Goal: Communication & Community: Answer question/provide support

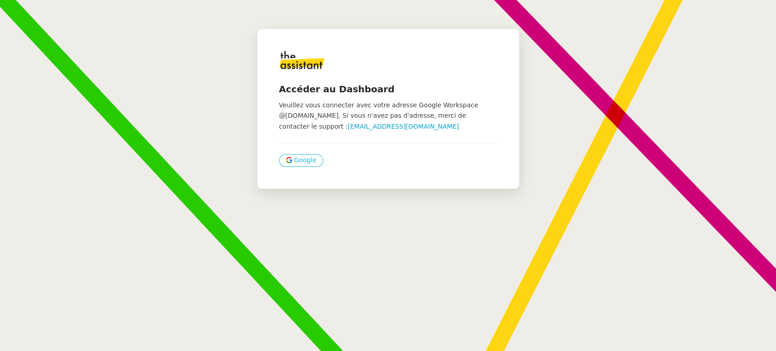
click at [305, 162] on span "Google" at bounding box center [305, 160] width 22 height 10
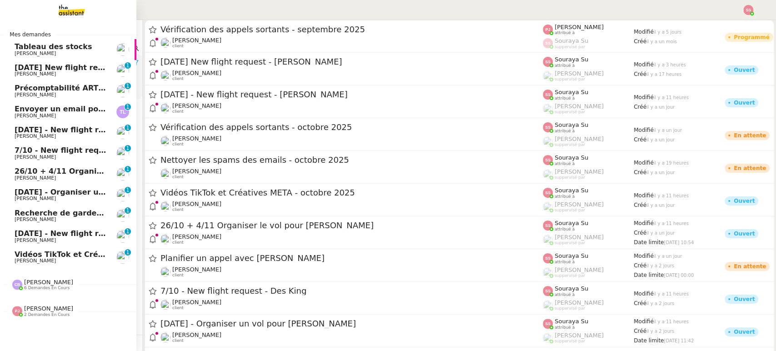
click at [52, 280] on span "[PERSON_NAME]" at bounding box center [48, 282] width 49 height 7
click at [41, 282] on span "[PERSON_NAME]" at bounding box center [48, 282] width 49 height 7
click at [90, 110] on span "Envoyer un email pour demander le numéro RNA" at bounding box center [115, 109] width 200 height 9
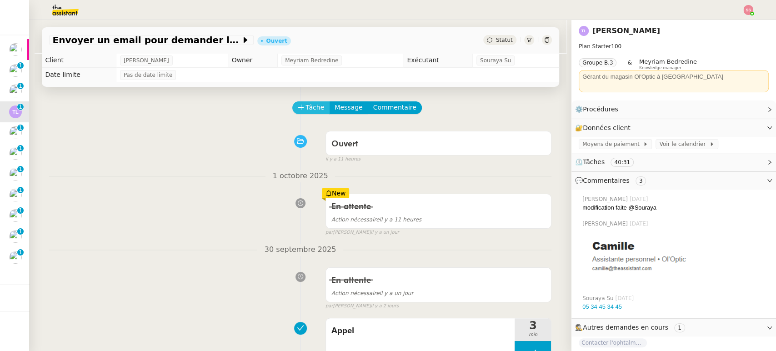
click at [309, 105] on span "Tâche" at bounding box center [315, 107] width 19 height 10
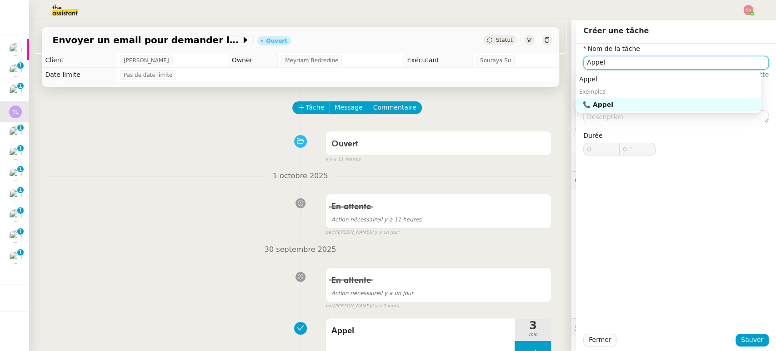
click at [672, 103] on div "📞 Appel" at bounding box center [670, 104] width 175 height 8
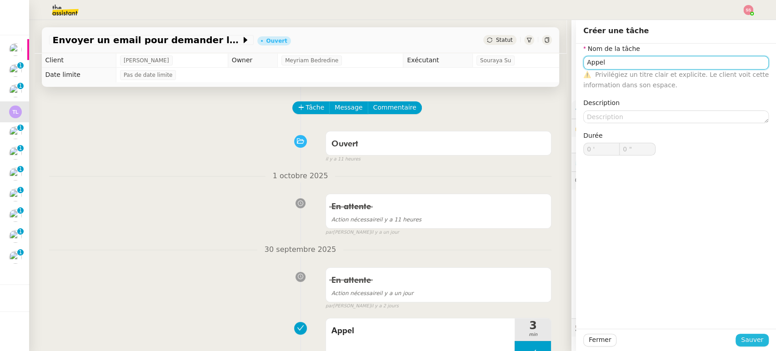
type input "Appel"
click at [750, 344] on span "Sauver" at bounding box center [752, 340] width 22 height 10
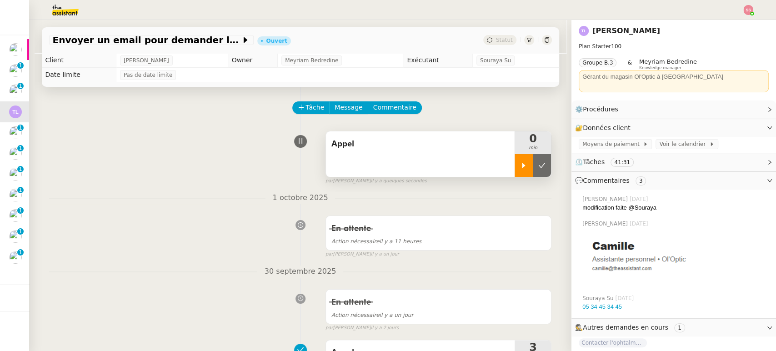
click at [518, 172] on div at bounding box center [524, 165] width 18 height 23
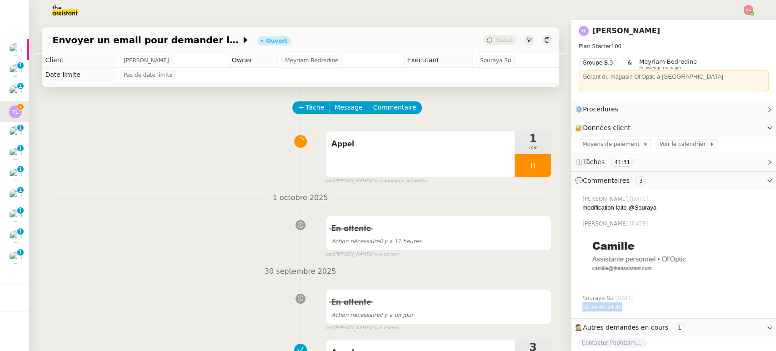
drag, startPoint x: 618, startPoint y: 305, endPoint x: 575, endPoint y: 310, distance: 43.1
click at [582, 310] on div "05 34 45 34 45" at bounding box center [675, 306] width 186 height 9
copy link "05 34 45 34 45"
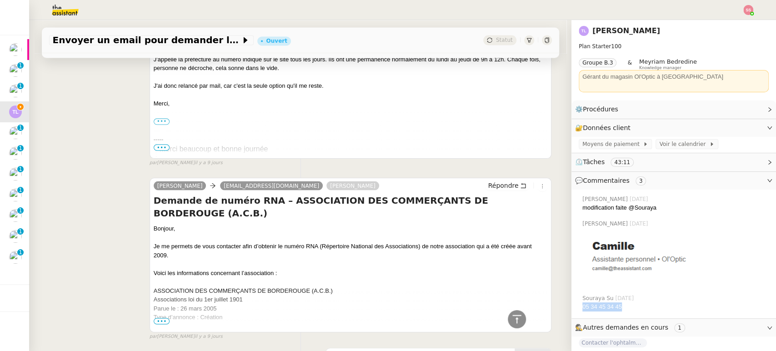
scroll to position [1060, 0]
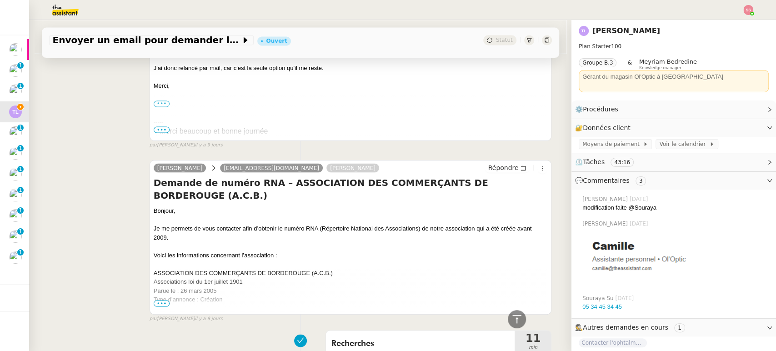
click at [113, 259] on div "[PERSON_NAME] [PERSON_NAME][EMAIL_ADDRESS][DOMAIN_NAME] [PERSON_NAME] Répondre …" at bounding box center [300, 237] width 503 height 170
click at [154, 304] on span "•••" at bounding box center [162, 303] width 16 height 6
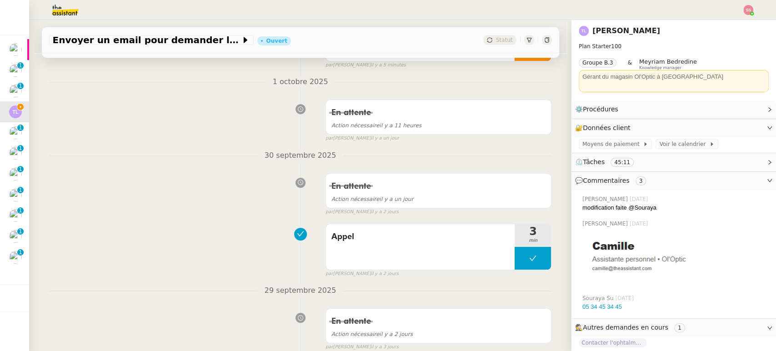
scroll to position [0, 0]
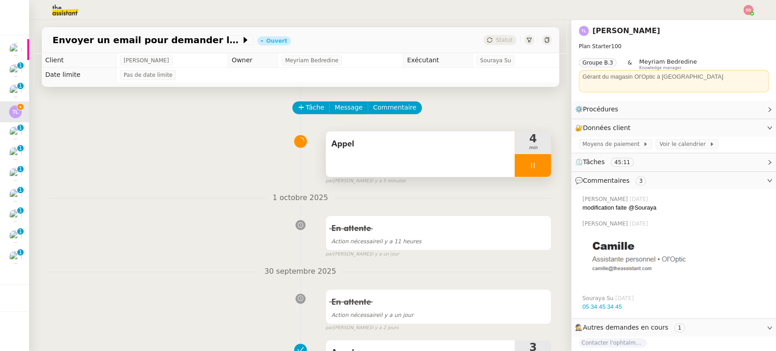
click at [537, 170] on div at bounding box center [533, 165] width 36 height 23
click at [551, 170] on button at bounding box center [551, 165] width 0 height 23
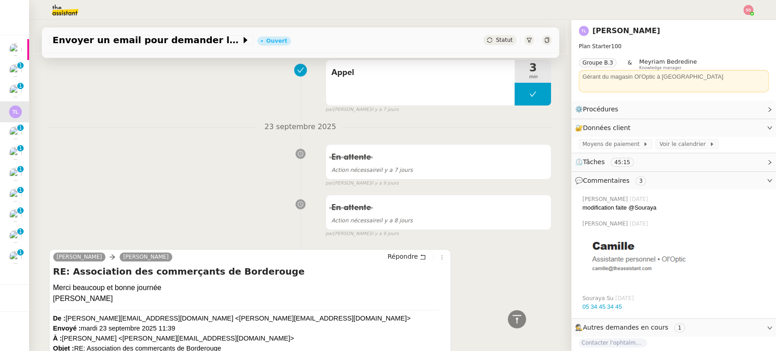
scroll to position [707, 0]
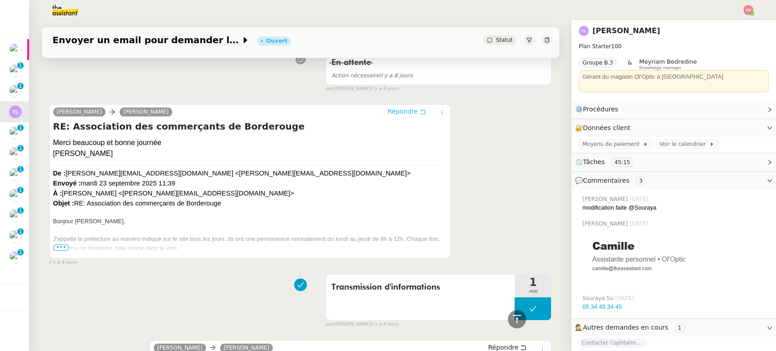
click at [402, 111] on span "Répondre" at bounding box center [402, 111] width 30 height 9
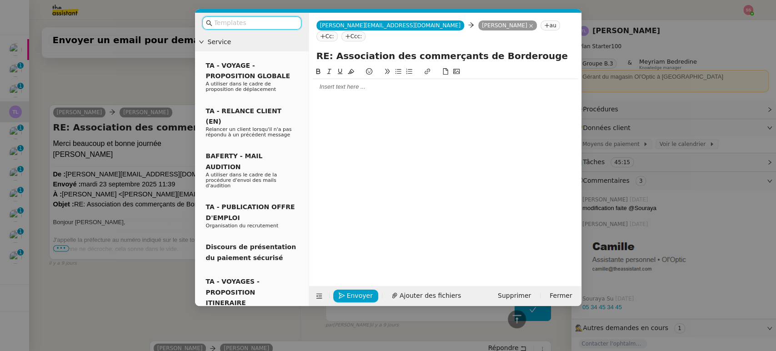
click at [97, 77] on nz-modal-container "Service TA - VOYAGE - PROPOSITION GLOBALE A utiliser dans le cadre de propositi…" at bounding box center [388, 175] width 776 height 351
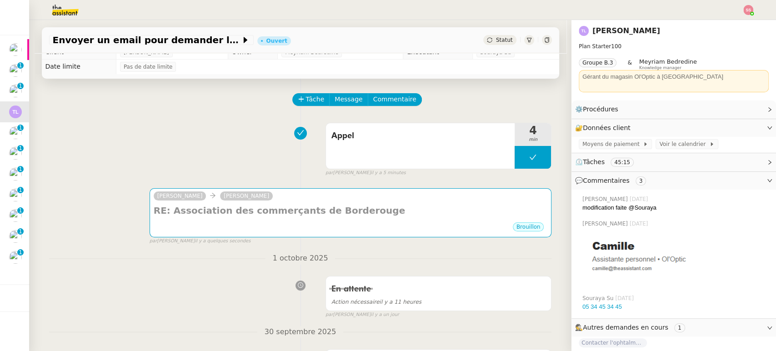
scroll to position [0, 0]
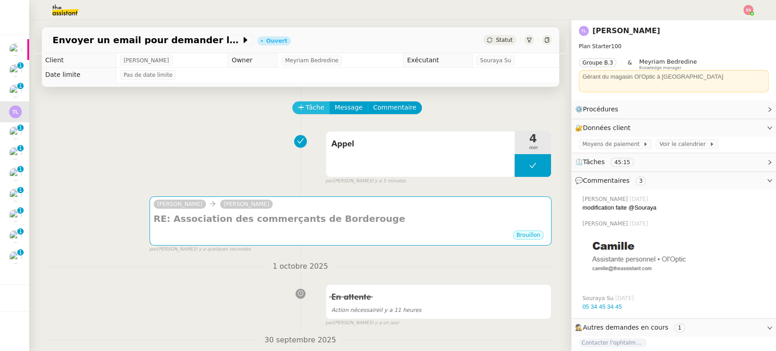
click at [306, 111] on span "Tâche" at bounding box center [315, 107] width 19 height 10
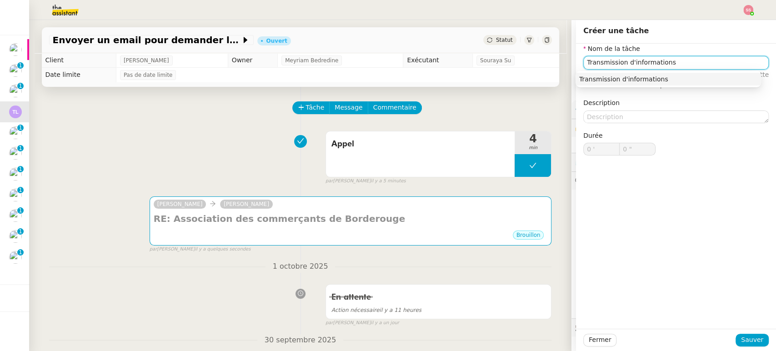
click at [675, 82] on div "Transmission d'informations" at bounding box center [668, 79] width 178 height 8
type input "Transmission d'informations"
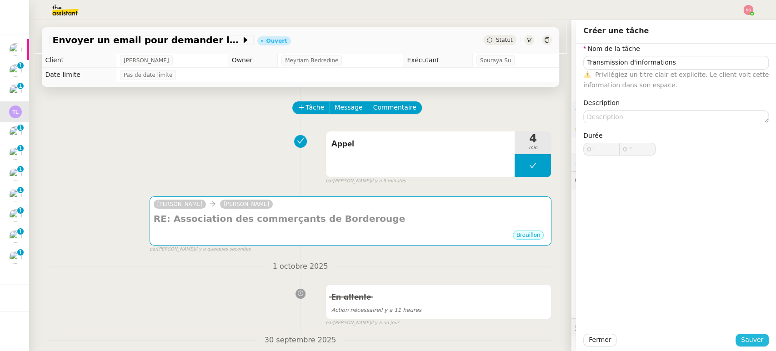
click at [753, 341] on span "Sauver" at bounding box center [752, 340] width 22 height 10
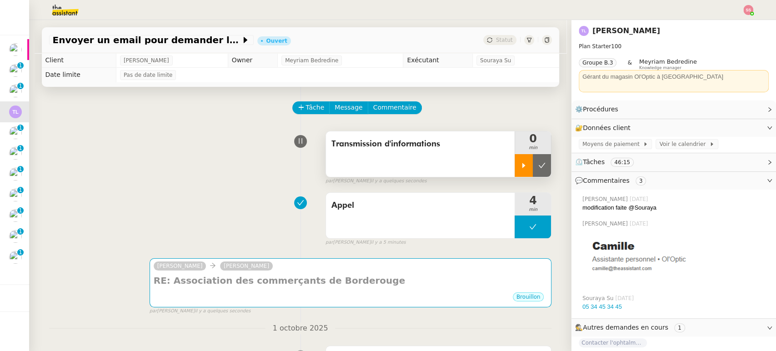
click at [520, 160] on div at bounding box center [524, 165] width 18 height 23
click at [362, 308] on div "par [PERSON_NAME] il y a quelques secondes" at bounding box center [351, 311] width 402 height 8
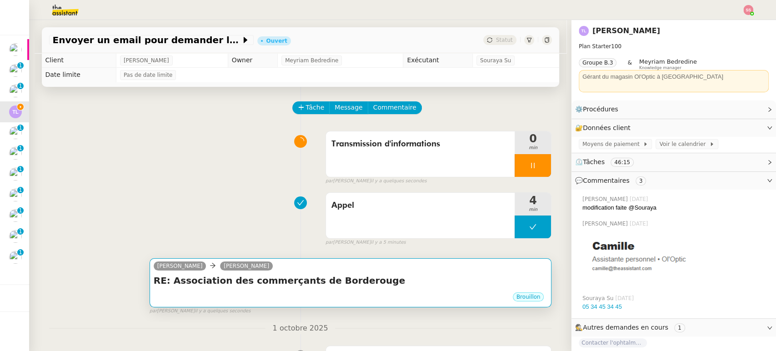
click at [364, 293] on div "Brouillon" at bounding box center [351, 298] width 394 height 14
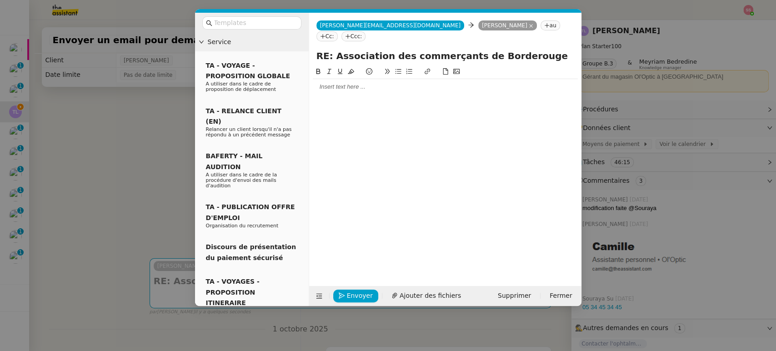
click at [365, 79] on div at bounding box center [445, 86] width 265 height 15
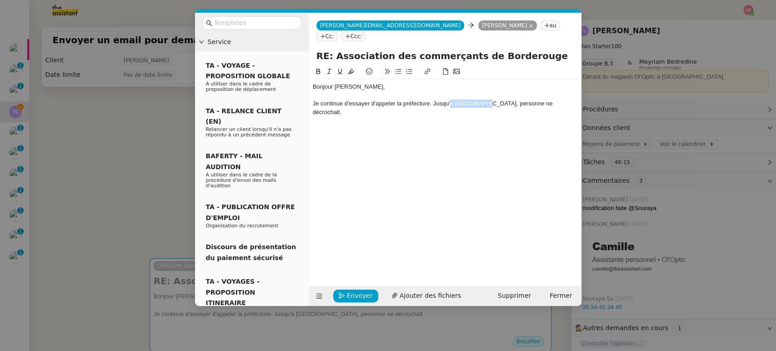
drag, startPoint x: 482, startPoint y: 91, endPoint x: 450, endPoint y: 90, distance: 31.4
click at [450, 100] on div "Je continue d'essayer d'appeler la préfecture. Jusqu'à [GEOGRAPHIC_DATA], perso…" at bounding box center [445, 108] width 265 height 17
click at [543, 100] on div "Je continue d'essayer d'appeler la préfecture. Jusqu'alors, personne ne décroch…" at bounding box center [445, 104] width 265 height 8
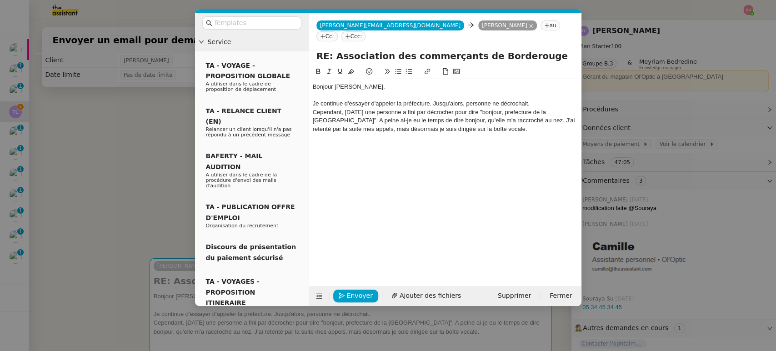
click at [398, 68] on icon at bounding box center [398, 71] width 6 height 6
drag, startPoint x: 313, startPoint y: 91, endPoint x: 523, endPoint y: 118, distance: 211.7
click at [523, 118] on div "Bonjour [PERSON_NAME], Je continue d'essayer d'appeler la préfecture. Jusqu'alo…" at bounding box center [445, 133] width 265 height 108
copy div "Je continue d'essayer d'appeler la préfecture. Jusqu'alors, personne ne décroch…"
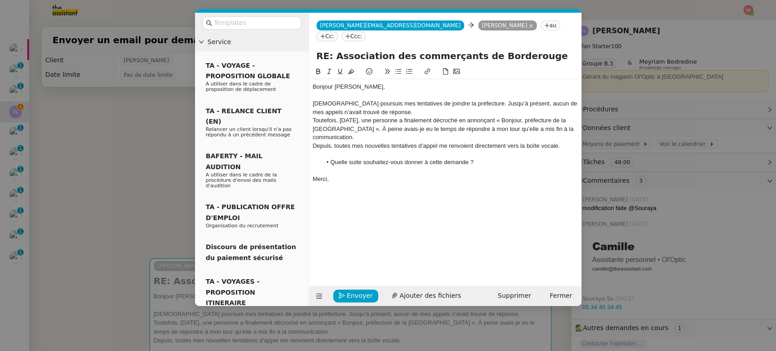
click at [313, 142] on div "Depuis, toutes mes nouvelles tentatives d’appel me renvoient directement vers l…" at bounding box center [445, 146] width 265 height 8
click at [357, 299] on span "Envoyer" at bounding box center [360, 295] width 26 height 10
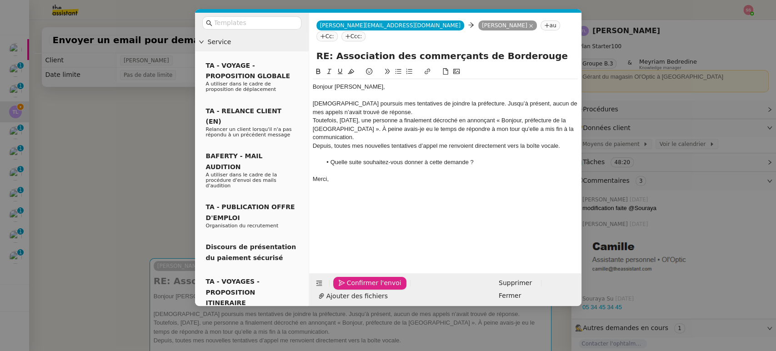
click at [357, 288] on span "Confirmer l'envoi" at bounding box center [374, 283] width 55 height 10
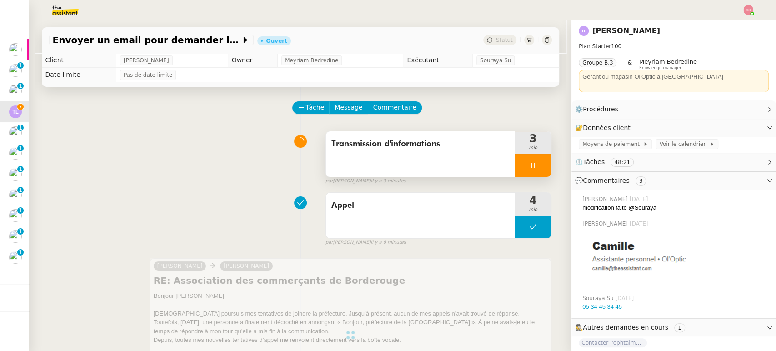
click at [540, 163] on div at bounding box center [533, 165] width 36 height 23
click at [540, 163] on button at bounding box center [542, 165] width 18 height 23
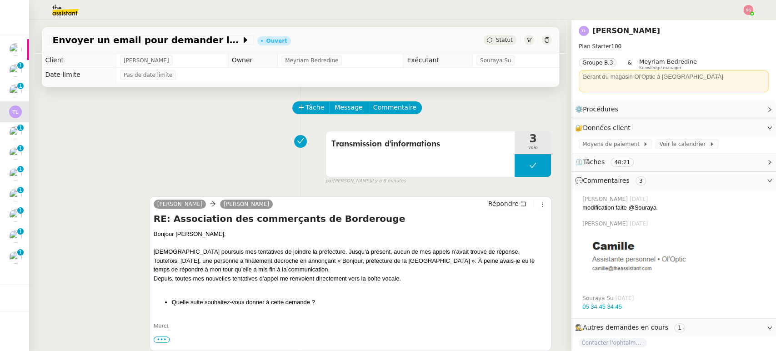
click at [484, 37] on div "Statut" at bounding box center [499, 40] width 33 height 10
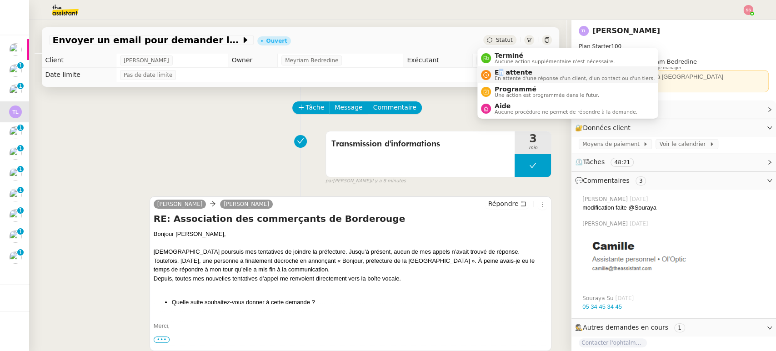
click at [500, 70] on li "En attente En attente d'une réponse d'un client, d'un contact ou d'un tiers." at bounding box center [567, 74] width 181 height 17
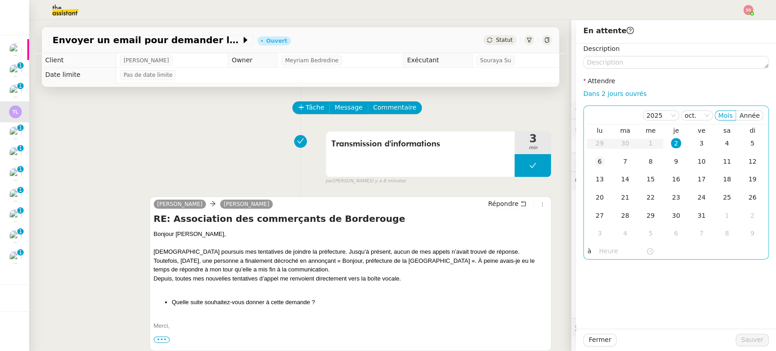
click at [595, 163] on div "6" at bounding box center [600, 161] width 10 height 10
click at [755, 334] on button "Sauver" at bounding box center [751, 340] width 33 height 13
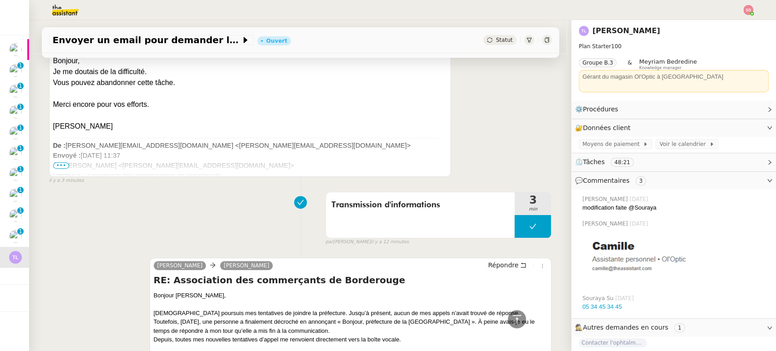
scroll to position [202, 0]
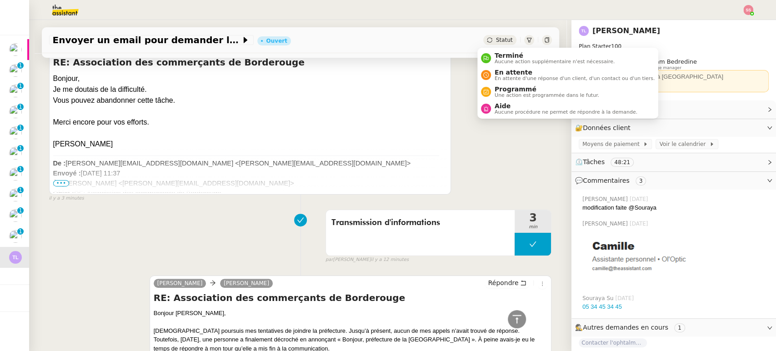
click at [485, 35] on div "Statut" at bounding box center [499, 40] width 33 height 10
click at [500, 57] on span "Terminé" at bounding box center [555, 55] width 120 height 7
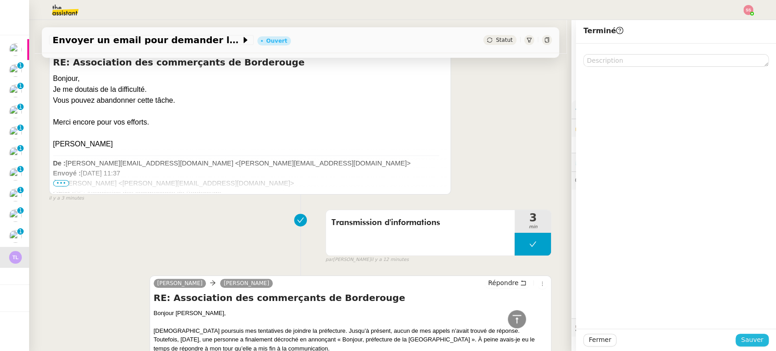
click at [741, 341] on span "Sauver" at bounding box center [752, 340] width 22 height 10
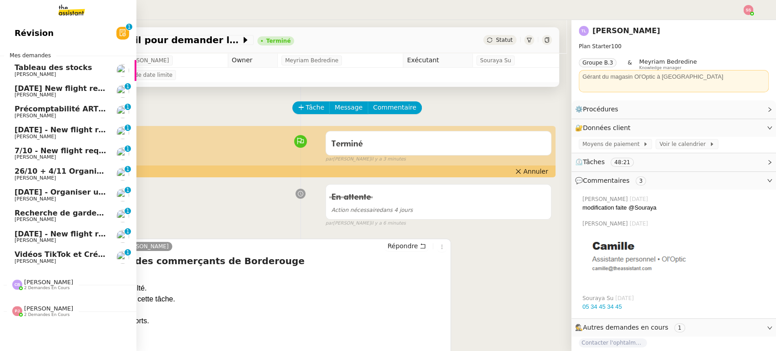
click at [88, 230] on span "[DATE] - New flight request - [PERSON_NAME]" at bounding box center [109, 234] width 188 height 9
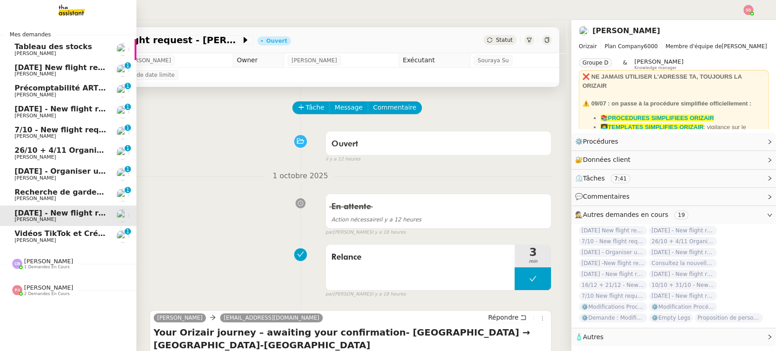
click at [48, 74] on span "[PERSON_NAME]" at bounding box center [61, 73] width 92 height 5
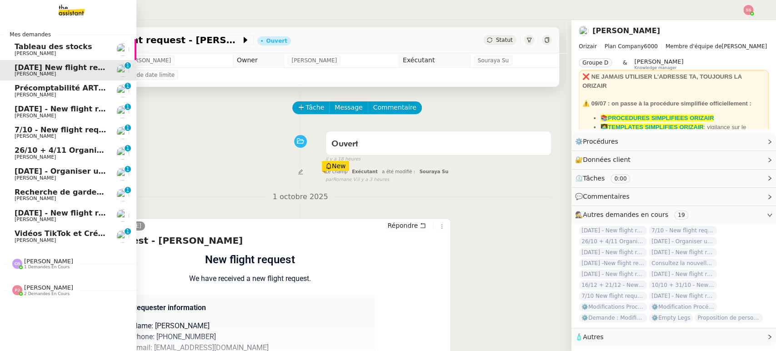
click at [73, 102] on link "[DATE] - New flight request - [PERSON_NAME] [PERSON_NAME] 0 1 2 3 4 5 6 7 8 9" at bounding box center [68, 111] width 136 height 21
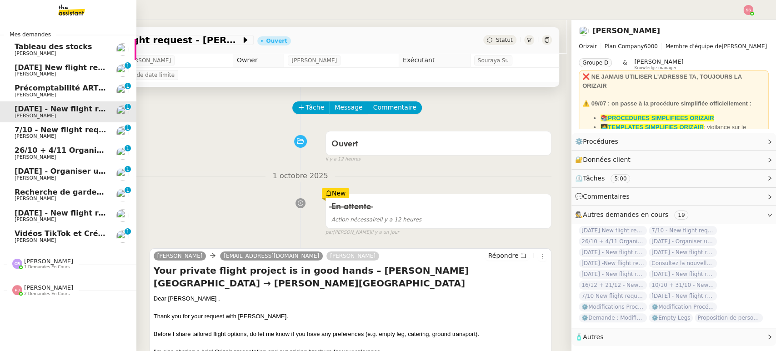
click at [69, 134] on span "[PERSON_NAME]" at bounding box center [61, 136] width 92 height 5
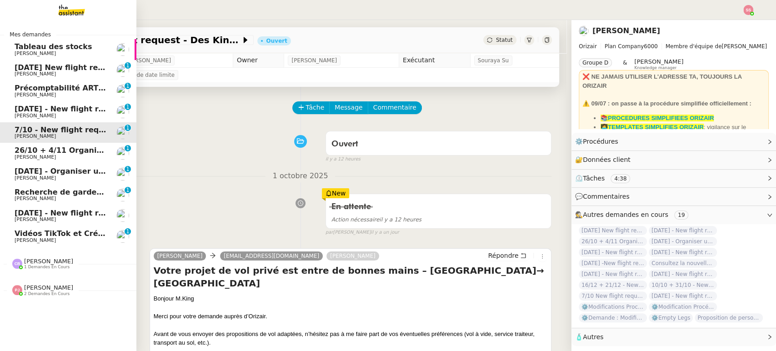
click at [75, 147] on span "26/10 + 4/11 Organiser le vol pour [PERSON_NAME]" at bounding box center [120, 150] width 211 height 9
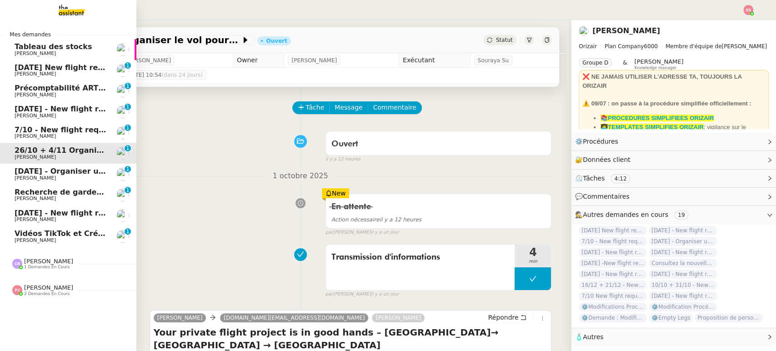
click at [73, 170] on span "[DATE] - Organiser un vol pour [PERSON_NAME]" at bounding box center [112, 171] width 195 height 9
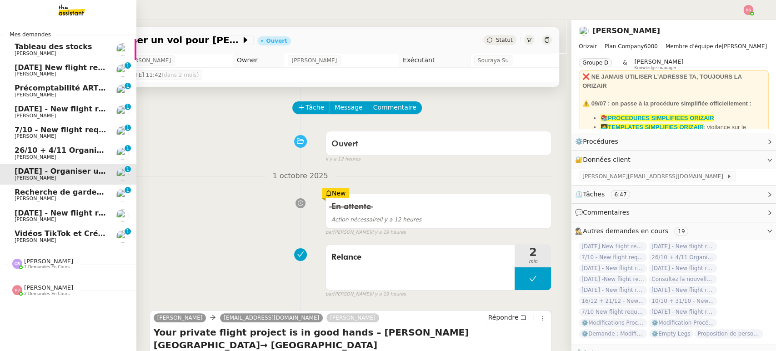
click at [89, 216] on span "[DATE] - New flight request - [PERSON_NAME]" at bounding box center [109, 213] width 188 height 9
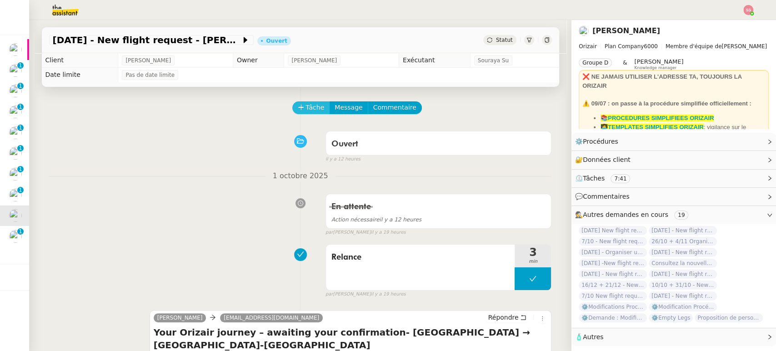
click at [313, 106] on span "Tâche" at bounding box center [315, 107] width 19 height 10
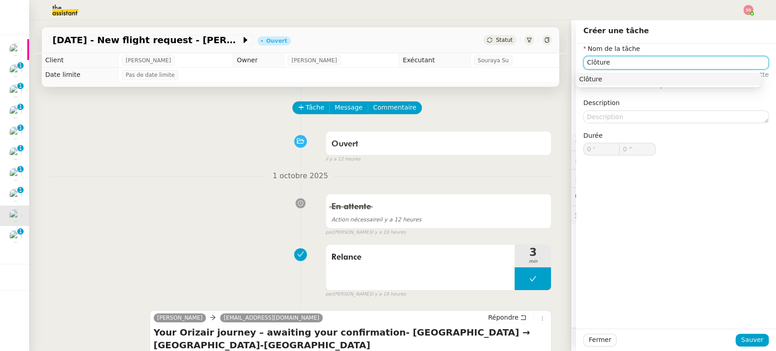
type input "Clôture"
click at [622, 86] on div "Clôture" at bounding box center [667, 79] width 185 height 16
click at [625, 81] on div "Clôture" at bounding box center [668, 79] width 178 height 8
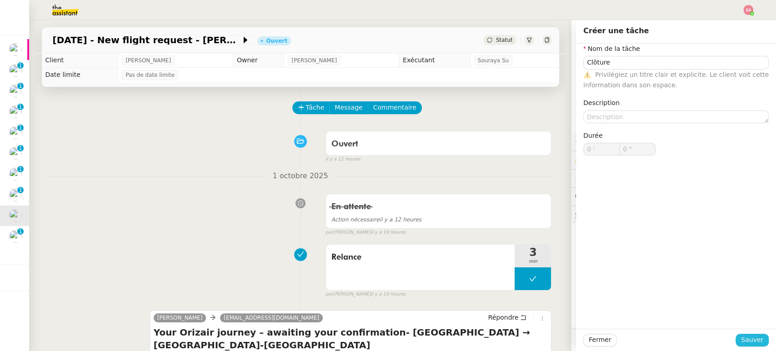
click at [748, 341] on span "Sauver" at bounding box center [752, 340] width 22 height 10
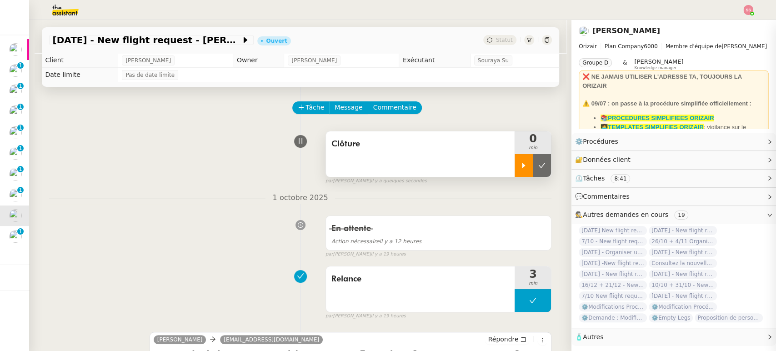
click at [520, 169] on icon at bounding box center [523, 165] width 7 height 7
click at [534, 159] on div at bounding box center [533, 165] width 36 height 23
click at [537, 166] on button at bounding box center [542, 165] width 18 height 23
click at [498, 43] on div "Statut" at bounding box center [499, 40] width 33 height 10
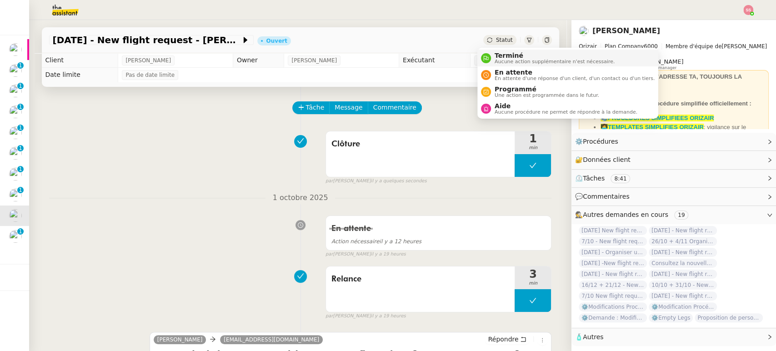
click at [509, 58] on span "Terminé" at bounding box center [555, 55] width 120 height 7
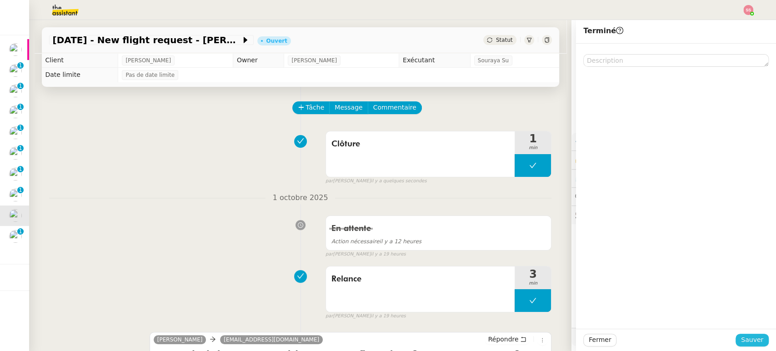
click at [753, 340] on span "Sauver" at bounding box center [752, 340] width 22 height 10
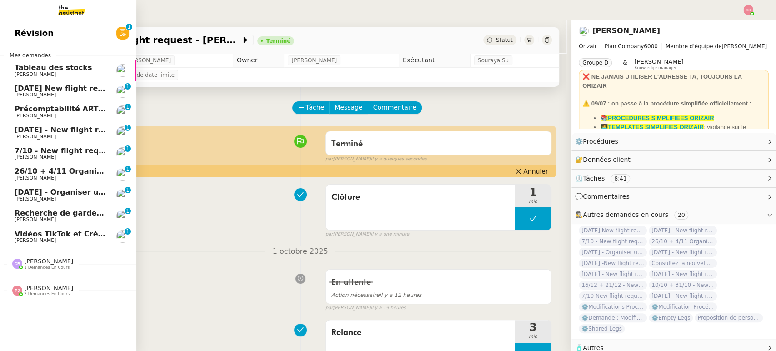
click at [70, 214] on span "Recherche de garde meuble autour de [GEOGRAPHIC_DATA]" at bounding box center [137, 213] width 245 height 9
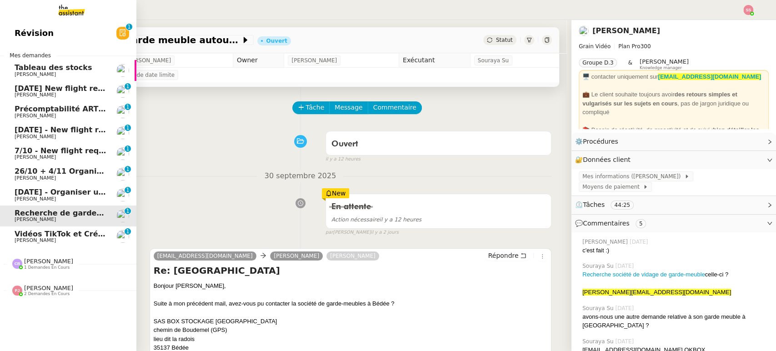
click at [64, 199] on span "[PERSON_NAME]" at bounding box center [61, 198] width 92 height 5
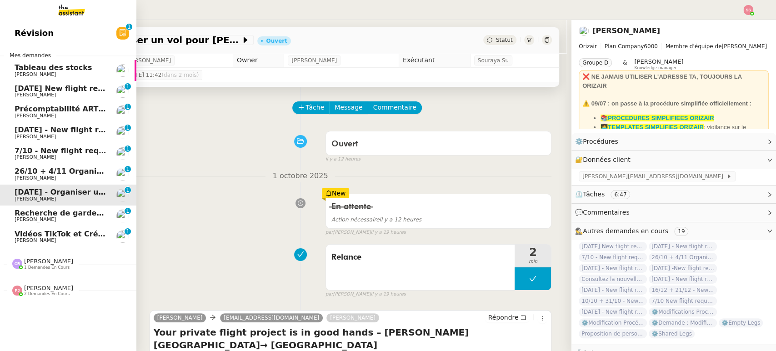
click at [53, 168] on span "26/10 + 4/11 Organiser le vol pour [PERSON_NAME]" at bounding box center [120, 171] width 211 height 9
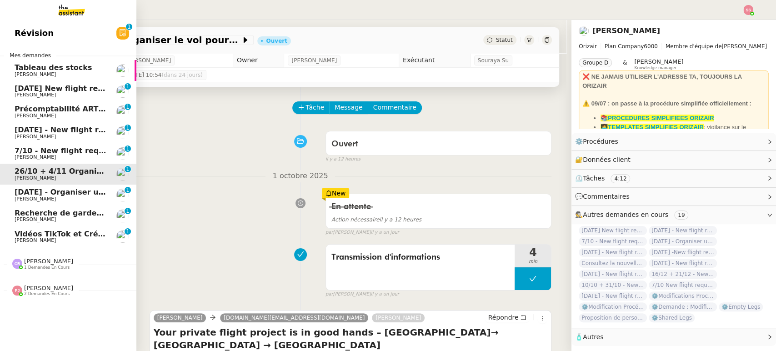
click at [69, 150] on span "7/10 - New flight request - Des King" at bounding box center [88, 150] width 146 height 9
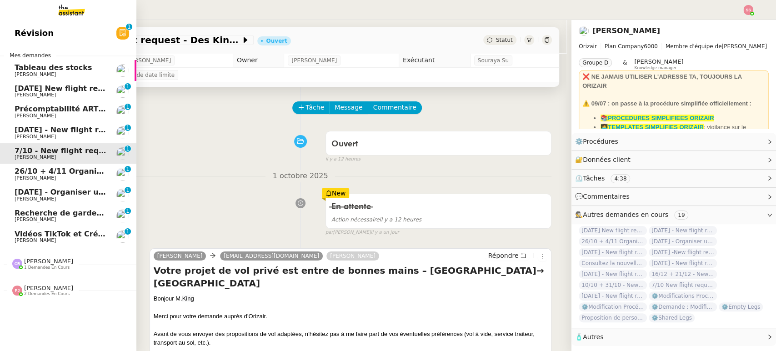
click at [82, 131] on span "[DATE] - New flight request - [PERSON_NAME]" at bounding box center [109, 129] width 188 height 9
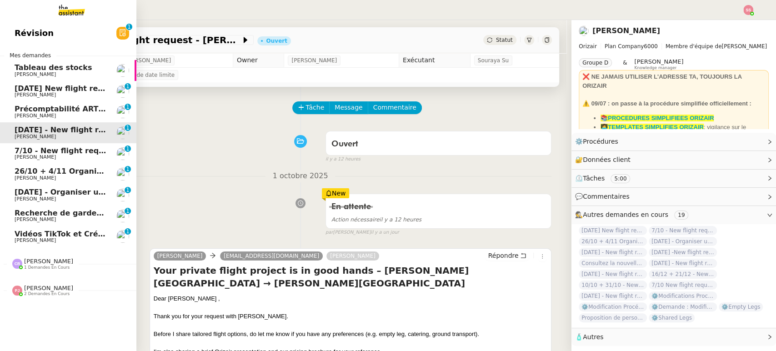
click at [58, 94] on span "[PERSON_NAME]" at bounding box center [61, 94] width 92 height 5
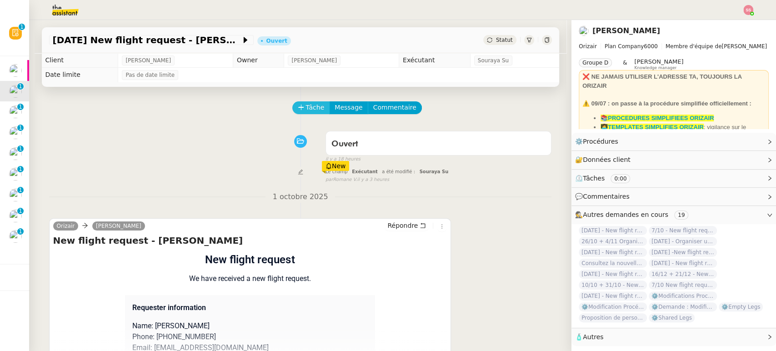
click at [306, 110] on span "Tâche" at bounding box center [315, 107] width 19 height 10
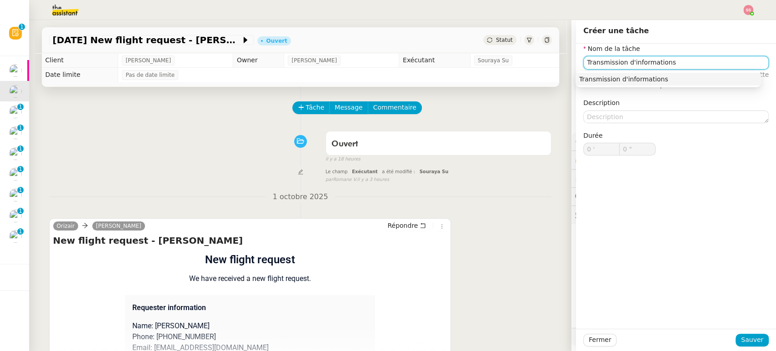
click at [629, 80] on div "Transmission d'informations" at bounding box center [668, 79] width 178 height 8
type input "Transmission d'informations"
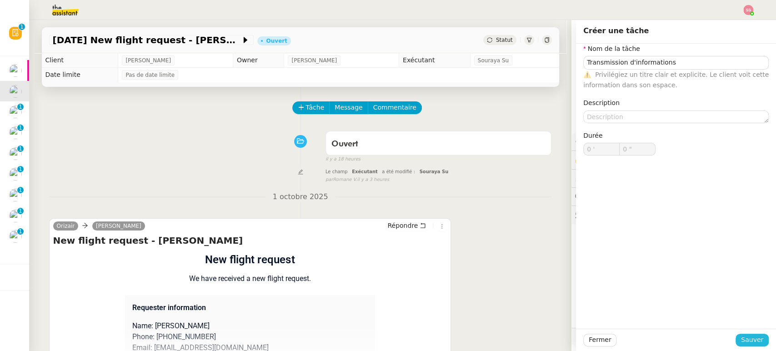
click at [748, 335] on span "Sauver" at bounding box center [752, 340] width 22 height 10
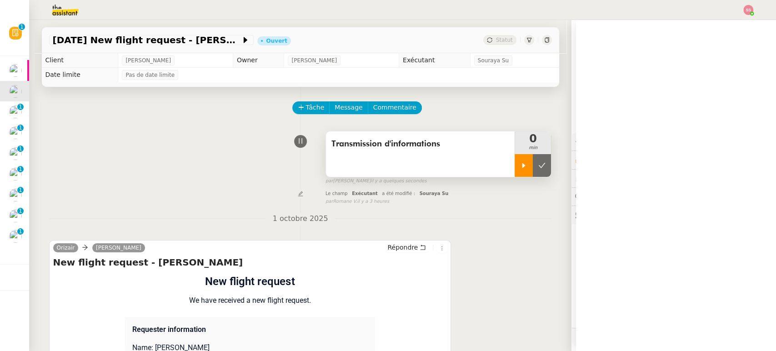
click at [515, 160] on div at bounding box center [524, 165] width 18 height 23
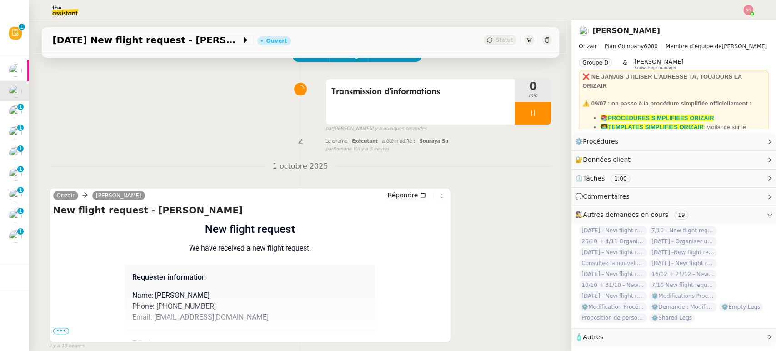
scroll to position [121, 0]
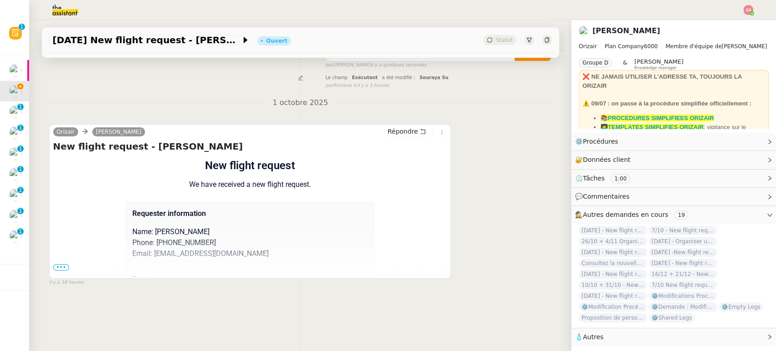
click at [55, 264] on span "•••" at bounding box center [61, 267] width 16 height 6
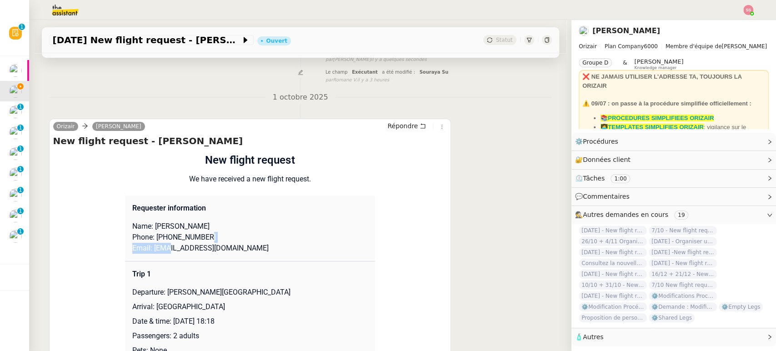
drag, startPoint x: 233, startPoint y: 242, endPoint x: 163, endPoint y: 246, distance: 69.6
click at [163, 246] on td "Requester information Name: [PERSON_NAME] Phone: [PHONE_NUMBER] Email: [EMAIL_A…" at bounding box center [250, 228] width 250 height 66
click at [164, 246] on p "Email: [EMAIL_ADDRESS][DOMAIN_NAME]" at bounding box center [249, 248] width 235 height 11
drag, startPoint x: 147, startPoint y: 247, endPoint x: 238, endPoint y: 243, distance: 91.0
click at [238, 243] on p "Email: [EMAIL_ADDRESS][DOMAIN_NAME]" at bounding box center [249, 248] width 235 height 11
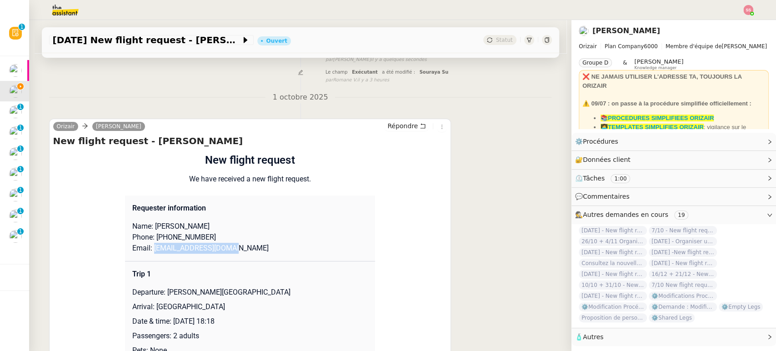
copy p "[EMAIL_ADDRESS][DOMAIN_NAME]"
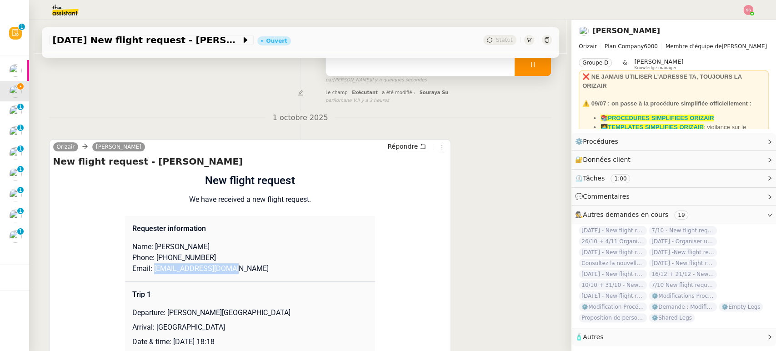
scroll to position [0, 0]
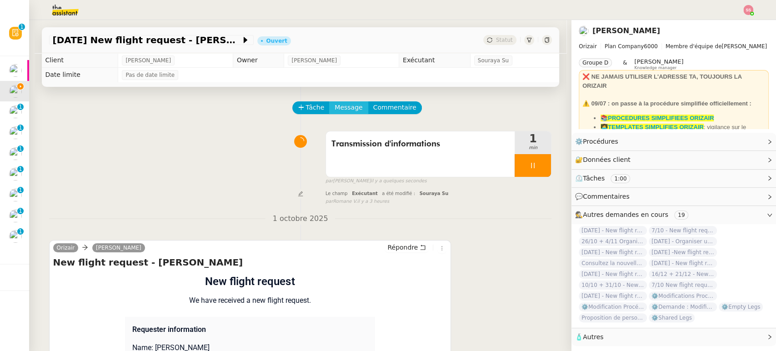
click at [335, 113] on span "Message" at bounding box center [349, 107] width 28 height 10
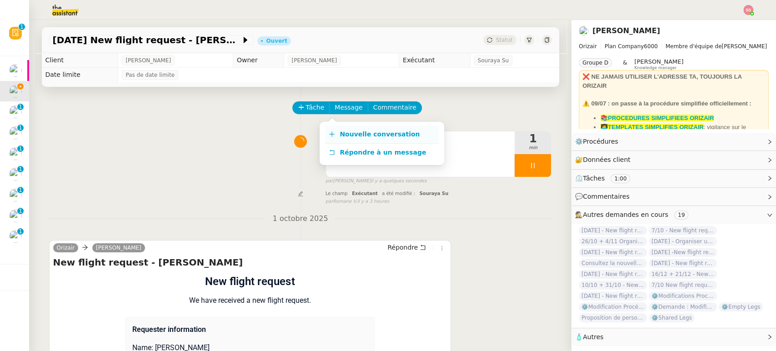
click at [354, 132] on span "Nouvelle conversation" at bounding box center [380, 133] width 80 height 7
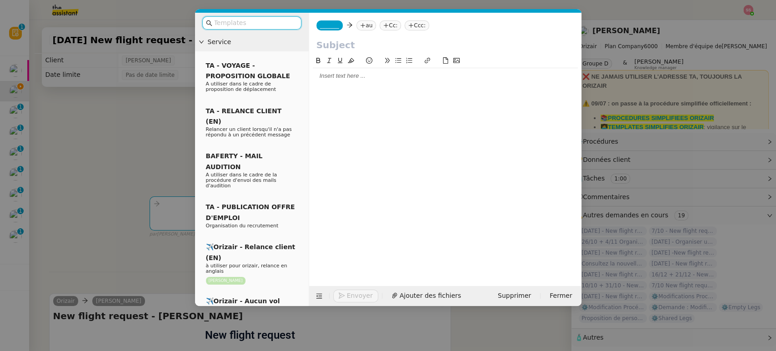
click at [361, 23] on icon at bounding box center [362, 25] width 5 height 5
paste input "[EMAIL_ADDRESS][DOMAIN_NAME]"
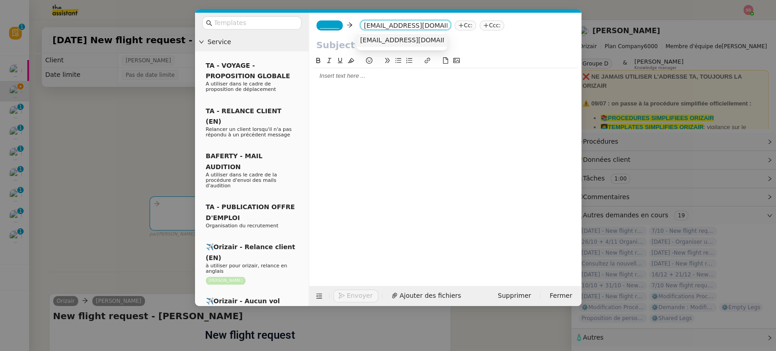
type input "[EMAIL_ADDRESS][DOMAIN_NAME]"
click at [398, 43] on span "[EMAIL_ADDRESS][DOMAIN_NAME]" at bounding box center [415, 39] width 111 height 7
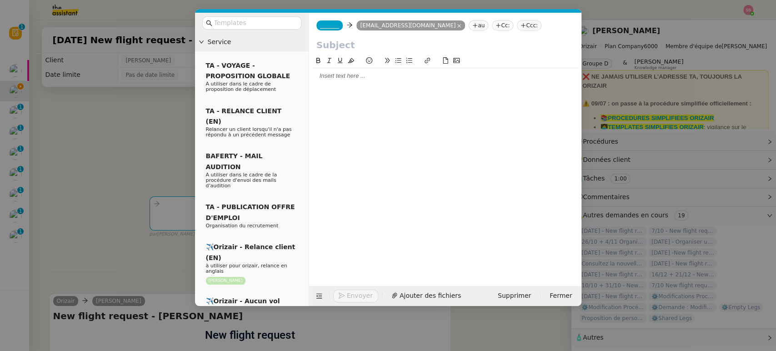
click at [324, 27] on span "_______" at bounding box center [329, 25] width 19 height 6
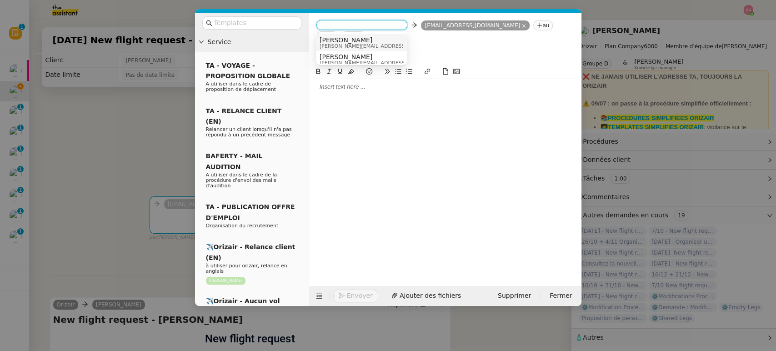
click at [361, 41] on span "[PERSON_NAME]" at bounding box center [384, 39] width 129 height 7
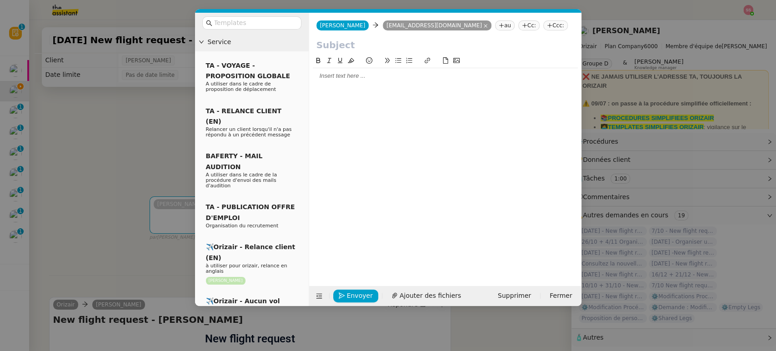
click at [543, 25] on nz-tag "Ccc:" at bounding box center [555, 25] width 25 height 10
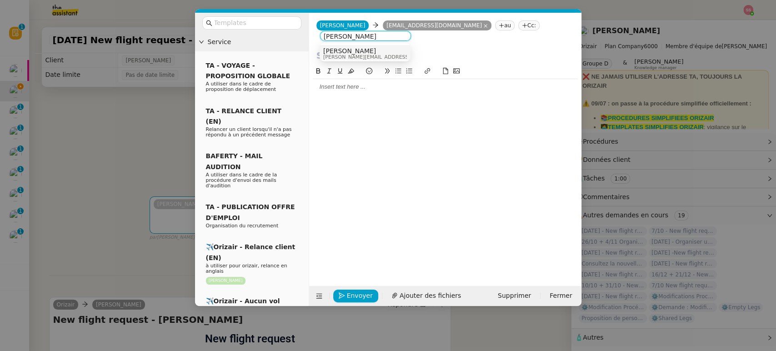
type input "[PERSON_NAME]"
click at [358, 55] on span "[PERSON_NAME][EMAIL_ADDRESS][DOMAIN_NAME]" at bounding box center [387, 57] width 129 height 5
click at [272, 22] on input "text" at bounding box center [255, 23] width 82 height 10
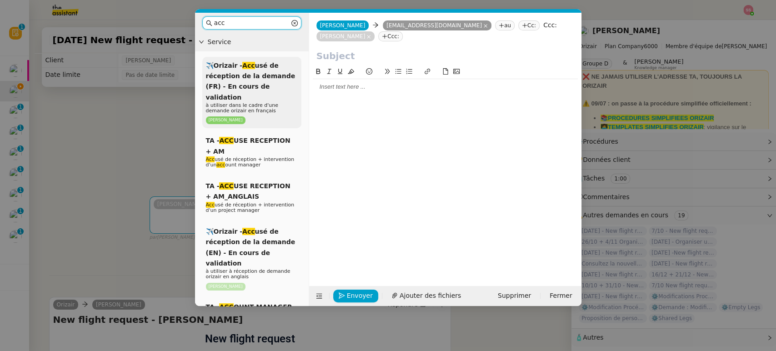
type input "acc"
click at [248, 76] on span "✈️Orizair - Acc usé de réception de la demande (FR) - En cours de validation" at bounding box center [251, 81] width 90 height 39
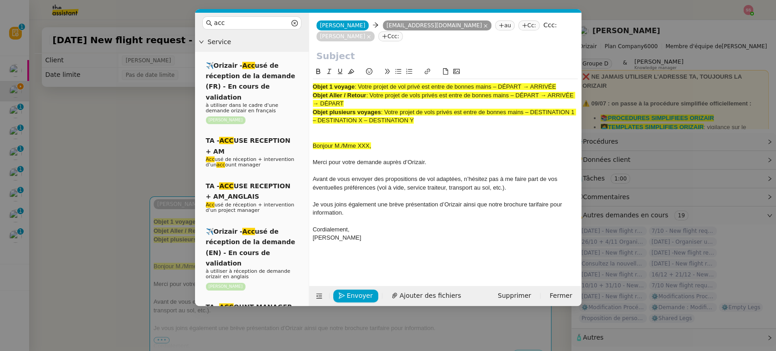
drag, startPoint x: 424, startPoint y: 75, endPoint x: 633, endPoint y: 50, distance: 210.6
click at [633, 50] on nz-modal-container "acc Service ✈️Orizair - Acc usé de réception de la demande (FR) - En cours de v…" at bounding box center [388, 175] width 776 height 351
click at [356, 49] on input "text" at bounding box center [445, 56] width 258 height 14
paste input "Votre projet de vol privé est entre de bonnes mains – DÉPART → ARRIVÉE"
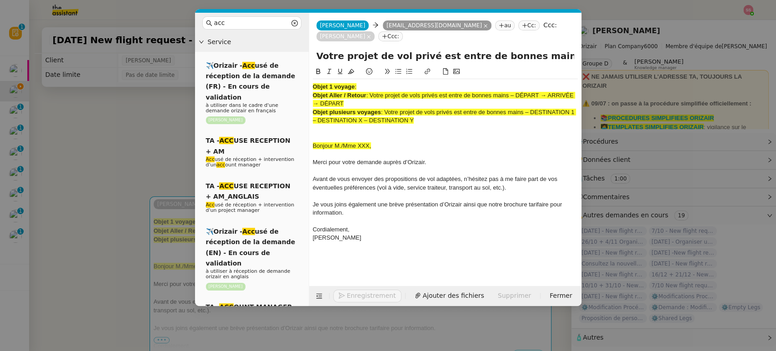
scroll to position [0, 56]
type input "Votre projet de vol privé est entre de bonnes mains – DÉPART → ARRIVÉE"
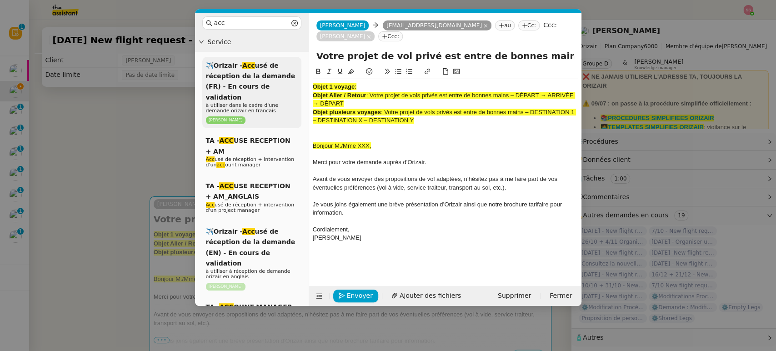
drag, startPoint x: 420, startPoint y: 110, endPoint x: 274, endPoint y: 77, distance: 149.6
click at [274, 77] on nz-layout "acc Service ✈️Orizair - Acc usé de réception de la demande (FR) - En cours de v…" at bounding box center [388, 159] width 386 height 293
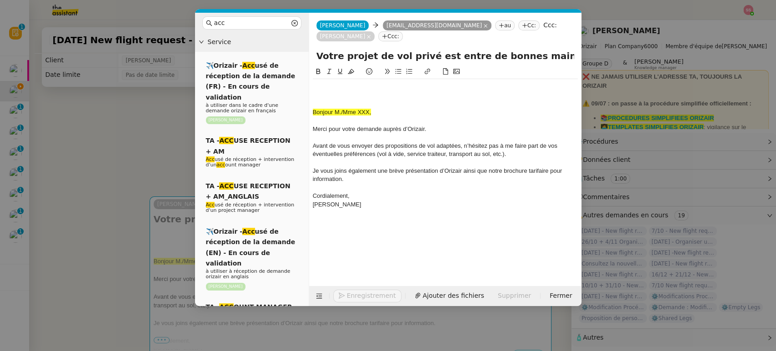
click at [332, 83] on div at bounding box center [445, 87] width 265 height 8
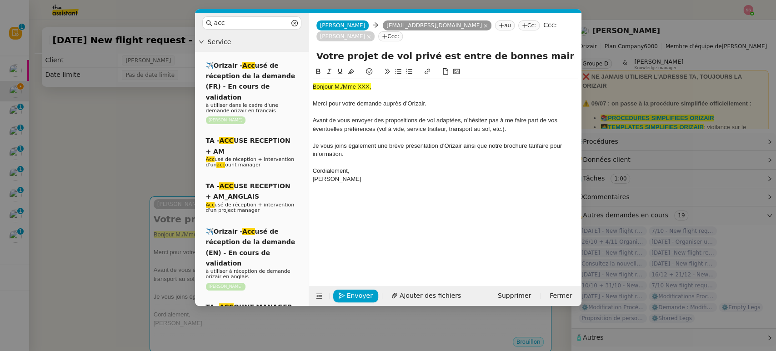
click at [142, 147] on nz-modal-container "acc Service ✈️Orizair - Acc usé de réception de la demande (FR) - En cours de v…" at bounding box center [388, 175] width 776 height 351
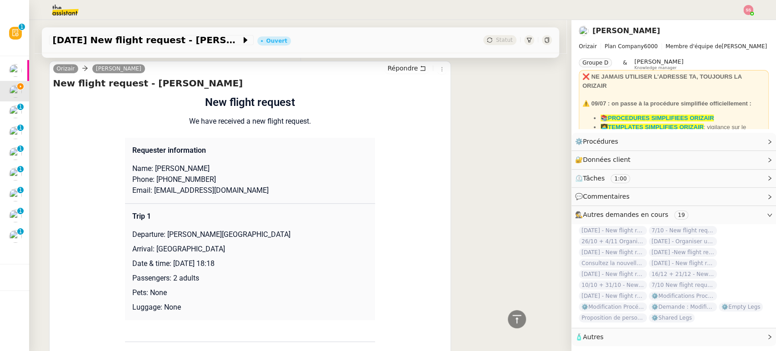
scroll to position [404, 0]
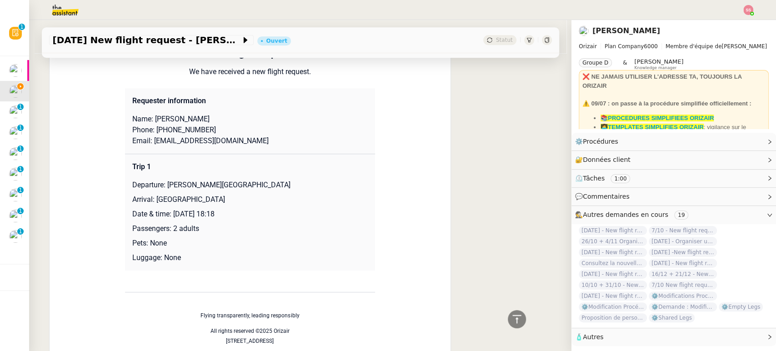
drag, startPoint x: 178, startPoint y: 117, endPoint x: 210, endPoint y: 116, distance: 31.8
click at [210, 116] on p "Name: [PERSON_NAME]" at bounding box center [249, 119] width 235 height 11
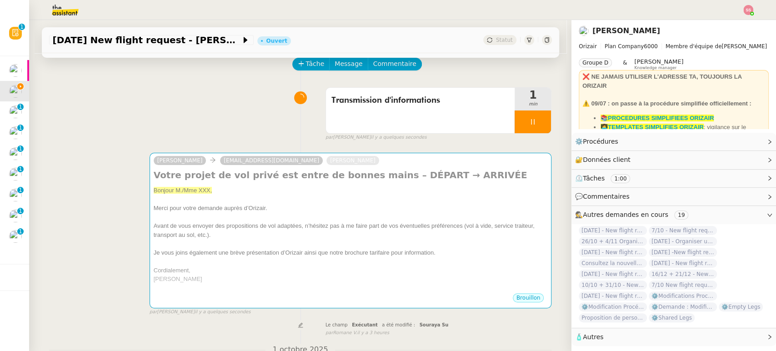
scroll to position [0, 0]
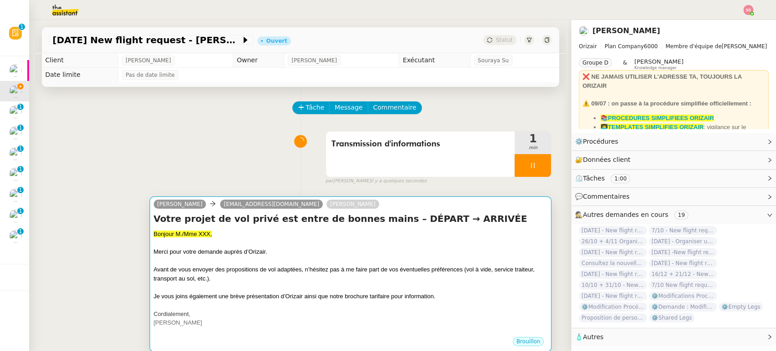
click at [189, 269] on span "Avant de vous envoyer des propositions de vol adaptées, n’hésitez pas à me fair…" at bounding box center [344, 274] width 381 height 16
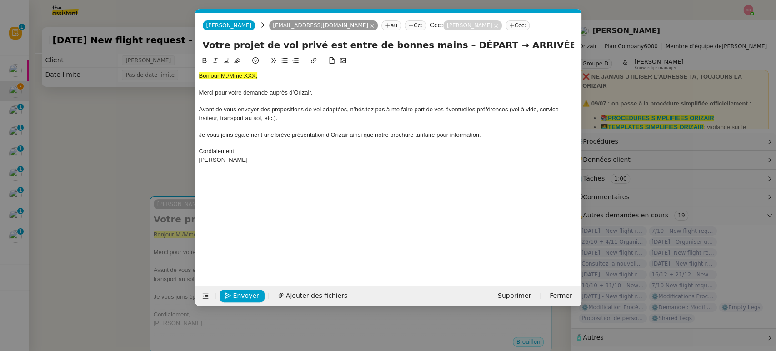
scroll to position [0, 28]
drag, startPoint x: 262, startPoint y: 73, endPoint x: 167, endPoint y: 68, distance: 95.1
click at [142, 69] on nz-modal-container "acc Service ✈️Orizair - Acc usé de réception de la demande (FR) - En cours de v…" at bounding box center [388, 175] width 776 height 351
click at [240, 57] on button at bounding box center [237, 60] width 11 height 10
click at [262, 75] on div "Bonjour M./Mme XXX," at bounding box center [388, 76] width 379 height 8
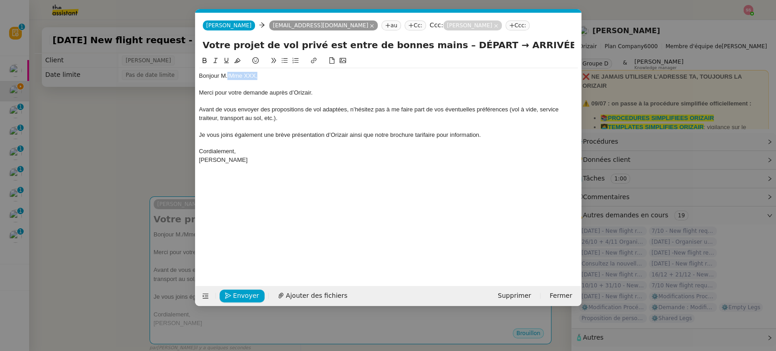
drag, startPoint x: 270, startPoint y: 77, endPoint x: 227, endPoint y: 74, distance: 42.8
click at [227, 74] on div "Bonjour M./Mme XXX," at bounding box center [388, 76] width 379 height 8
click at [307, 294] on span "Ajouter des fichiers" at bounding box center [316, 295] width 61 height 10
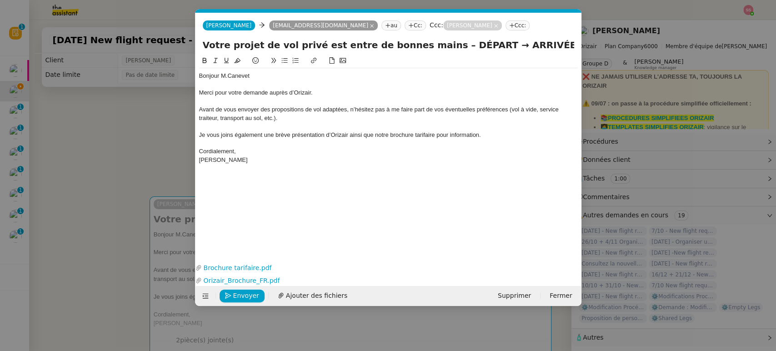
click at [162, 150] on nz-modal-container "acc Service ✈️Orizair - Acc usé de réception de la demande (FR) - En cours de v…" at bounding box center [388, 175] width 776 height 351
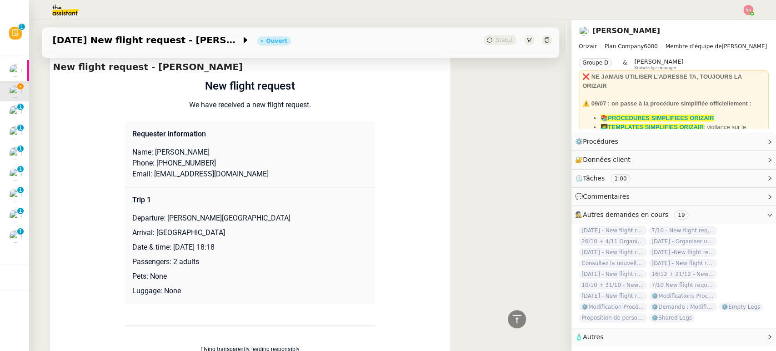
scroll to position [455, 0]
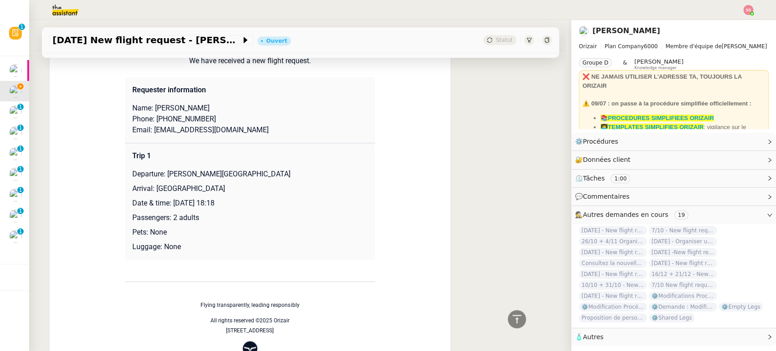
drag, startPoint x: 162, startPoint y: 173, endPoint x: 315, endPoint y: 166, distance: 153.3
click at [315, 166] on td "Trip 1 Departure: [PERSON_NAME][GEOGRAPHIC_DATA] Arrival: [GEOGRAPHIC_DATA] Dat…" at bounding box center [250, 201] width 250 height 117
copy p "[PERSON_NAME][GEOGRAPHIC_DATA]"
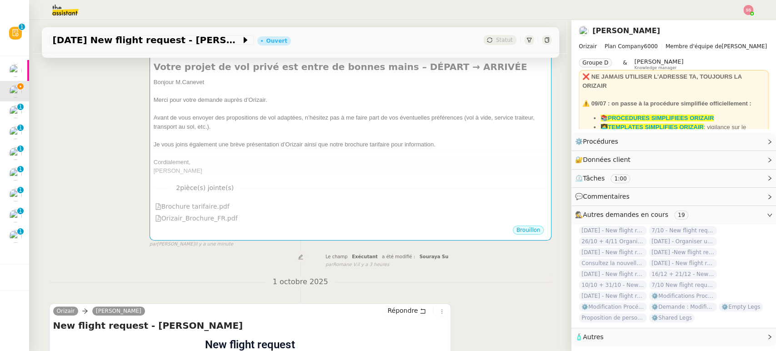
scroll to position [151, 0]
click at [355, 149] on div "Je vous joins également une brève présentation d’Orizair ainsi que notre brochu…" at bounding box center [351, 144] width 394 height 9
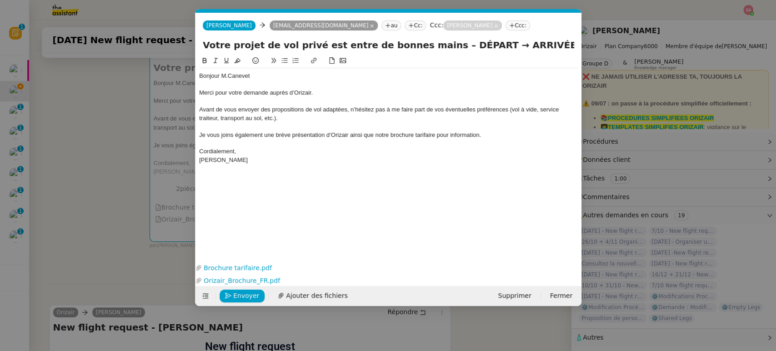
scroll to position [0, 28]
drag, startPoint x: 469, startPoint y: 44, endPoint x: 428, endPoint y: 41, distance: 40.6
click at [428, 41] on input "Votre projet de vol privé est entre de bonnes mains – DÉPART → ARRIVÉE" at bounding box center [388, 45] width 371 height 14
paste input "[PERSON_NAME][GEOGRAPHIC_DATA]"
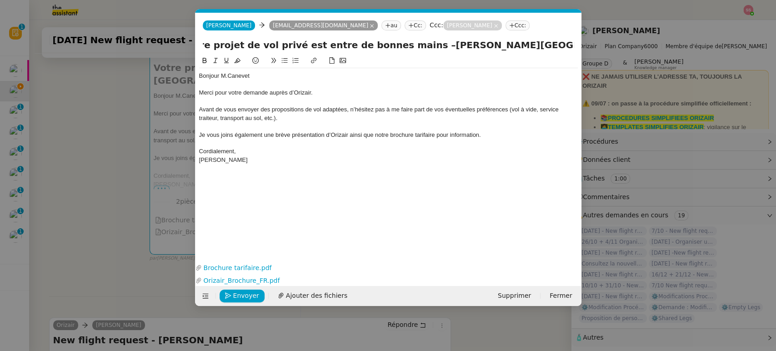
type input "Votre projet de vol privé est entre de bonnes mains –[PERSON_NAME][GEOGRAPHIC_D…"
click at [161, 187] on nz-modal-container "acc Service ✈️Orizair - Acc usé de réception de la demande (FR) - En cours de v…" at bounding box center [388, 175] width 776 height 351
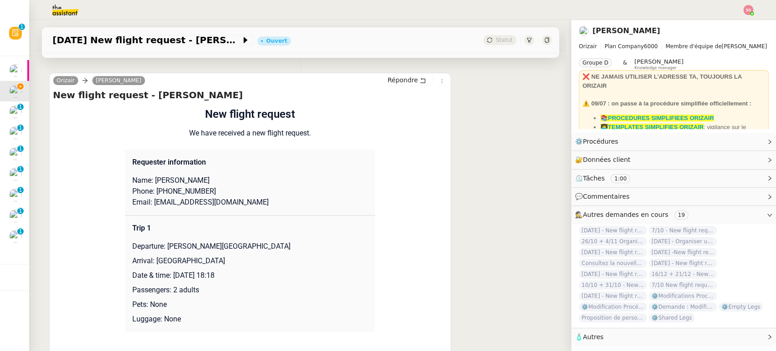
scroll to position [404, 0]
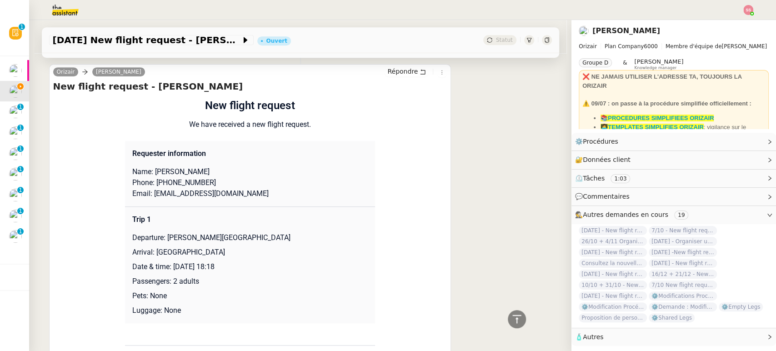
drag, startPoint x: 150, startPoint y: 248, endPoint x: 223, endPoint y: 249, distance: 72.7
click at [223, 249] on p "Arrival: [GEOGRAPHIC_DATA]" at bounding box center [249, 252] width 235 height 11
copy p "[GEOGRAPHIC_DATA]"
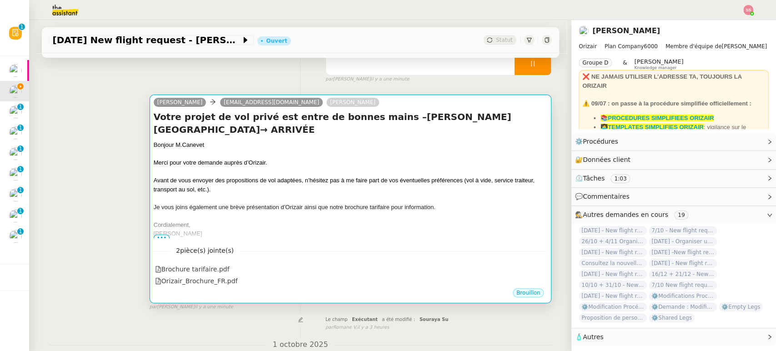
scroll to position [101, 0]
click at [382, 160] on div "Merci pour votre demande auprès d’Orizair." at bounding box center [351, 163] width 394 height 9
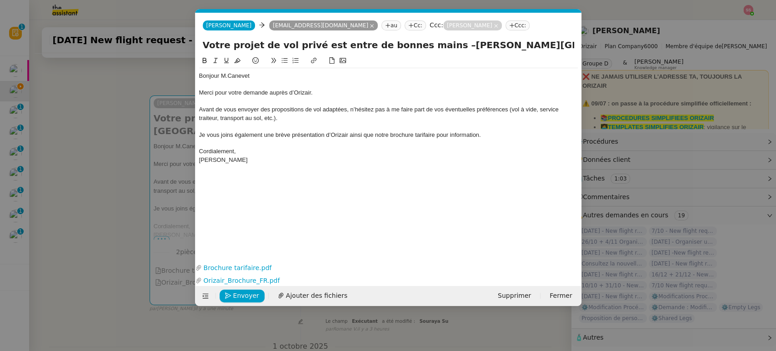
scroll to position [0, 28]
click at [542, 48] on input "Votre projet de vol privé est entre de bonnes mains –[PERSON_NAME][GEOGRAPHIC_D…" at bounding box center [388, 45] width 371 height 14
drag, startPoint x: 539, startPoint y: 46, endPoint x: 600, endPoint y: 54, distance: 61.4
click at [600, 54] on nz-modal-container "acc Service ✈️Orizair - Acc usé de réception de la demande (FR) - En cours de v…" at bounding box center [388, 175] width 776 height 351
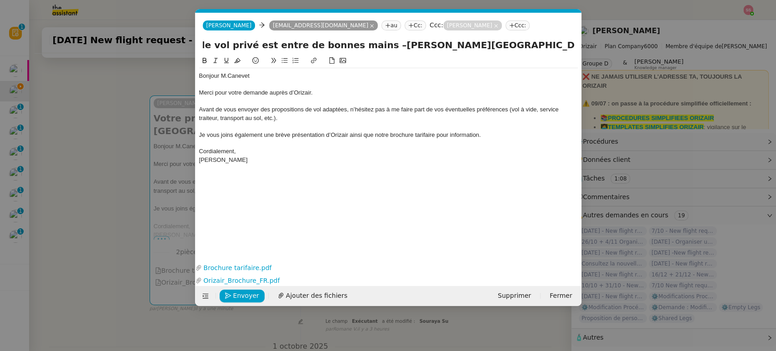
click at [548, 45] on input "Votre projet de vol privé est entre de bonnes mains –[PERSON_NAME][GEOGRAPHIC_D…" at bounding box center [388, 45] width 371 height 14
drag, startPoint x: 531, startPoint y: 45, endPoint x: 583, endPoint y: 53, distance: 52.3
click at [583, 53] on nz-modal-container "acc Service ✈️Orizair - Acc usé de réception de la demande (FR) - En cours de v…" at bounding box center [388, 175] width 776 height 351
paste input "[GEOGRAPHIC_DATA]"
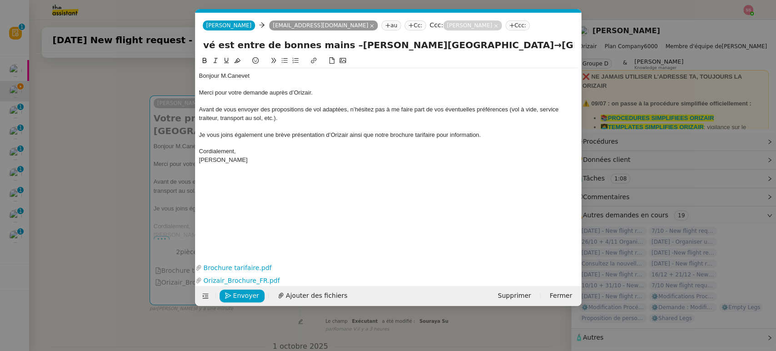
click at [318, 45] on input "Votre projet de vol privé est entre de bonnes mains –[PERSON_NAME][GEOGRAPHIC_D…" at bounding box center [388, 45] width 371 height 14
click at [316, 45] on input "Votre projet de vol privé est entre de bonnes mains –[PERSON_NAME][GEOGRAPHIC_D…" at bounding box center [388, 45] width 371 height 14
type input "Votre projet de vol privé est entre de bonnes mains – [PERSON_NAME][GEOGRAPHIC_…"
click at [318, 182] on div "Bonjour [PERSON_NAME] Merci pour votre demande auprès d’[PERSON_NAME]. Avant de…" at bounding box center [388, 150] width 379 height 191
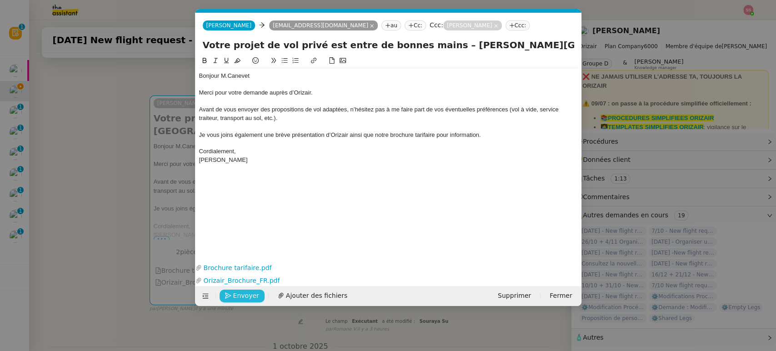
click at [234, 295] on span "Envoyer" at bounding box center [246, 295] width 26 height 10
click at [234, 295] on span "Confirmer l'envoi" at bounding box center [260, 295] width 55 height 10
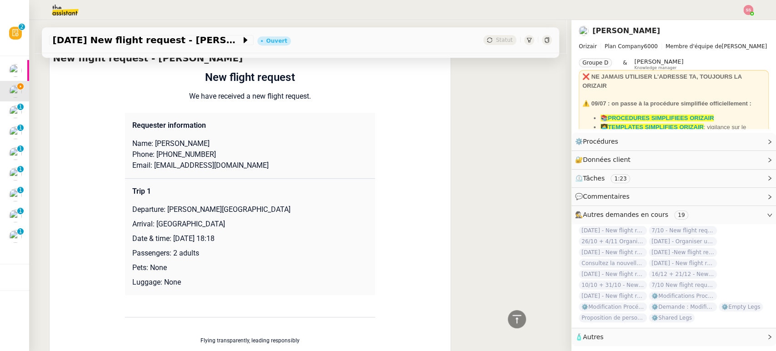
scroll to position [443, 0]
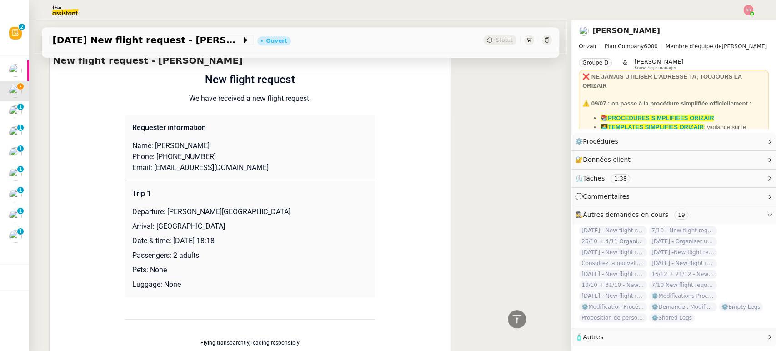
click at [157, 155] on p "Phone: [PHONE_NUMBER]" at bounding box center [249, 156] width 235 height 11
drag, startPoint x: 155, startPoint y: 155, endPoint x: 213, endPoint y: 154, distance: 57.7
click at [213, 154] on p "Phone: [PHONE_NUMBER]" at bounding box center [249, 156] width 235 height 11
copy p "33658925564"
drag, startPoint x: 225, startPoint y: 165, endPoint x: 147, endPoint y: 167, distance: 78.2
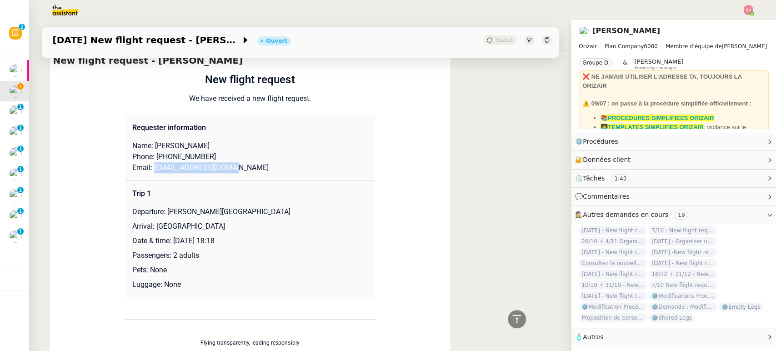
click at [147, 167] on p "Email: [EMAIL_ADDRESS][DOMAIN_NAME]" at bounding box center [249, 167] width 235 height 11
copy p "[EMAIL_ADDRESS][DOMAIN_NAME]"
drag, startPoint x: 162, startPoint y: 207, endPoint x: 324, endPoint y: 197, distance: 162.1
click at [324, 199] on td "Trip 1 Departure: [PERSON_NAME][GEOGRAPHIC_DATA] Arrival: [GEOGRAPHIC_DATA] Dat…" at bounding box center [250, 239] width 250 height 117
copy p "[PERSON_NAME][GEOGRAPHIC_DATA]"
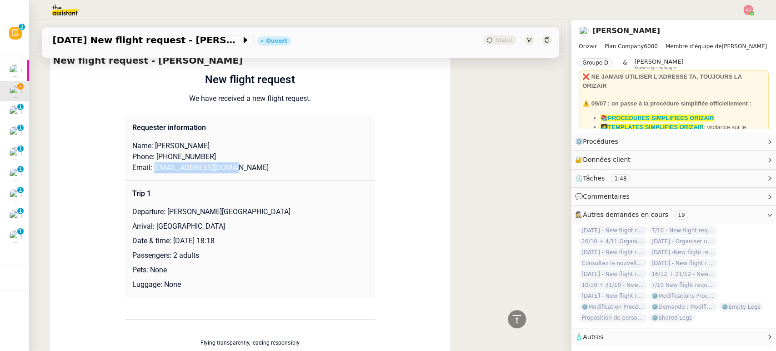
drag, startPoint x: 214, startPoint y: 225, endPoint x: 149, endPoint y: 225, distance: 64.5
click at [149, 225] on p "Arrival: [GEOGRAPHIC_DATA]" at bounding box center [249, 226] width 235 height 11
copy p "[GEOGRAPHIC_DATA]"
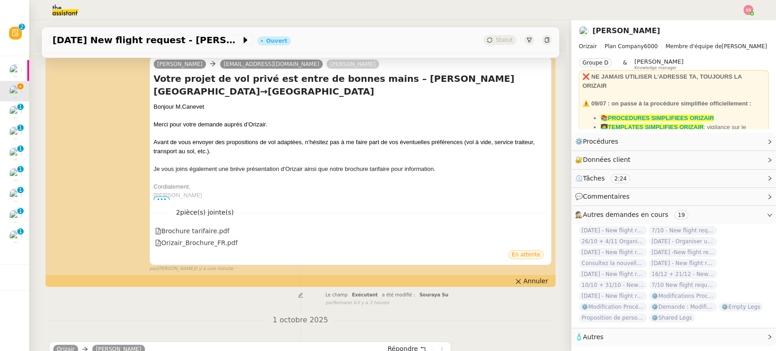
scroll to position [0, 0]
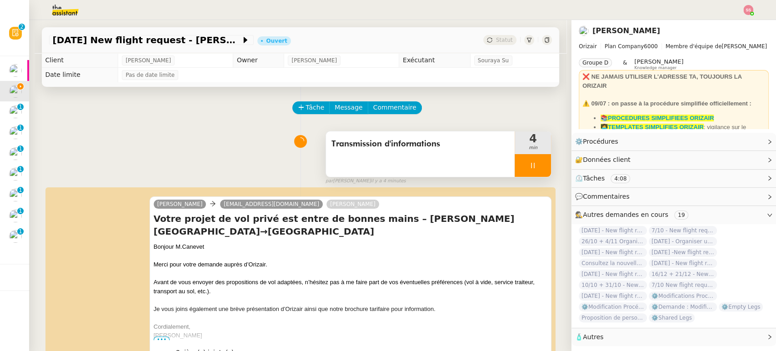
click at [538, 166] on div at bounding box center [533, 165] width 36 height 23
click at [538, 166] on button at bounding box center [542, 165] width 18 height 23
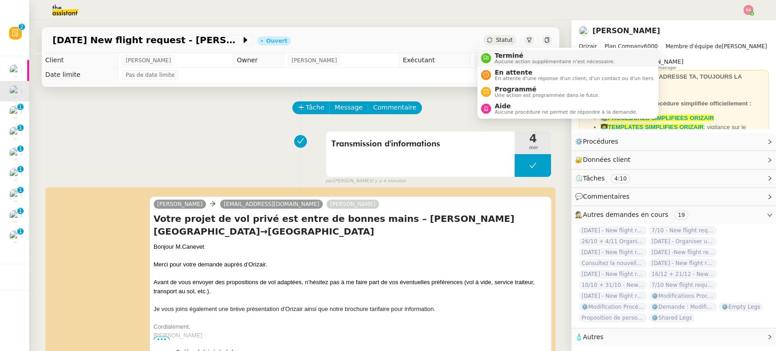
drag, startPoint x: 496, startPoint y: 39, endPoint x: 506, endPoint y: 61, distance: 24.4
click at [496, 39] on span "Statut" at bounding box center [504, 40] width 17 height 6
click at [512, 72] on span "En attente" at bounding box center [575, 72] width 160 height 7
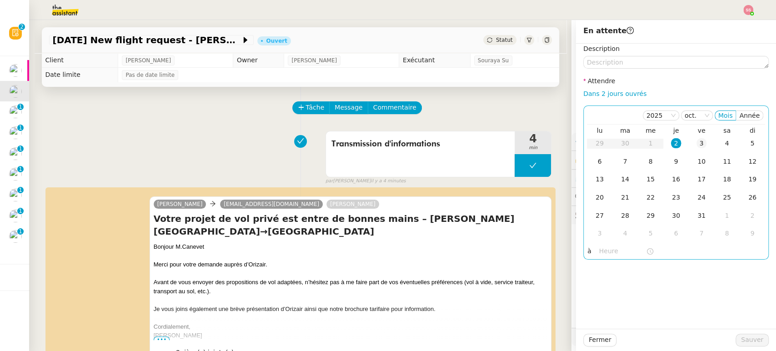
click at [696, 146] on div "3" at bounding box center [701, 143] width 10 height 10
click at [741, 335] on span "Sauver" at bounding box center [752, 340] width 22 height 10
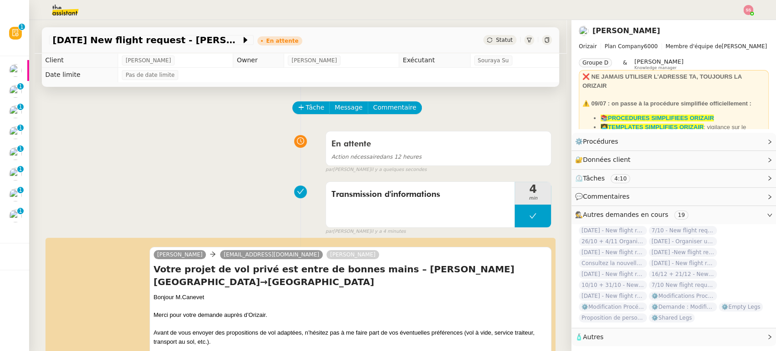
click at [212, 155] on div "En attente Action nécessaire dans 12 heures false par [PERSON_NAME] il y a quel…" at bounding box center [300, 150] width 503 height 47
